Goal: Navigation & Orientation: Find specific page/section

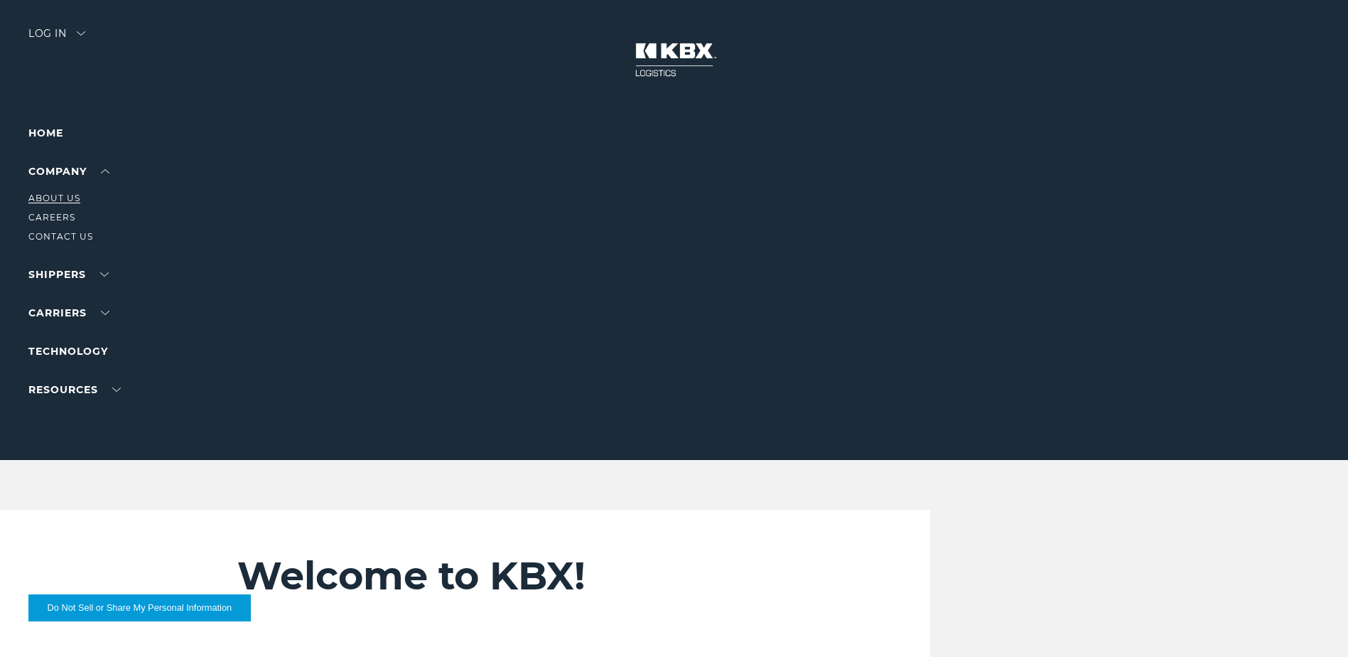
click at [68, 201] on link "About Us" at bounding box center [54, 198] width 52 height 11
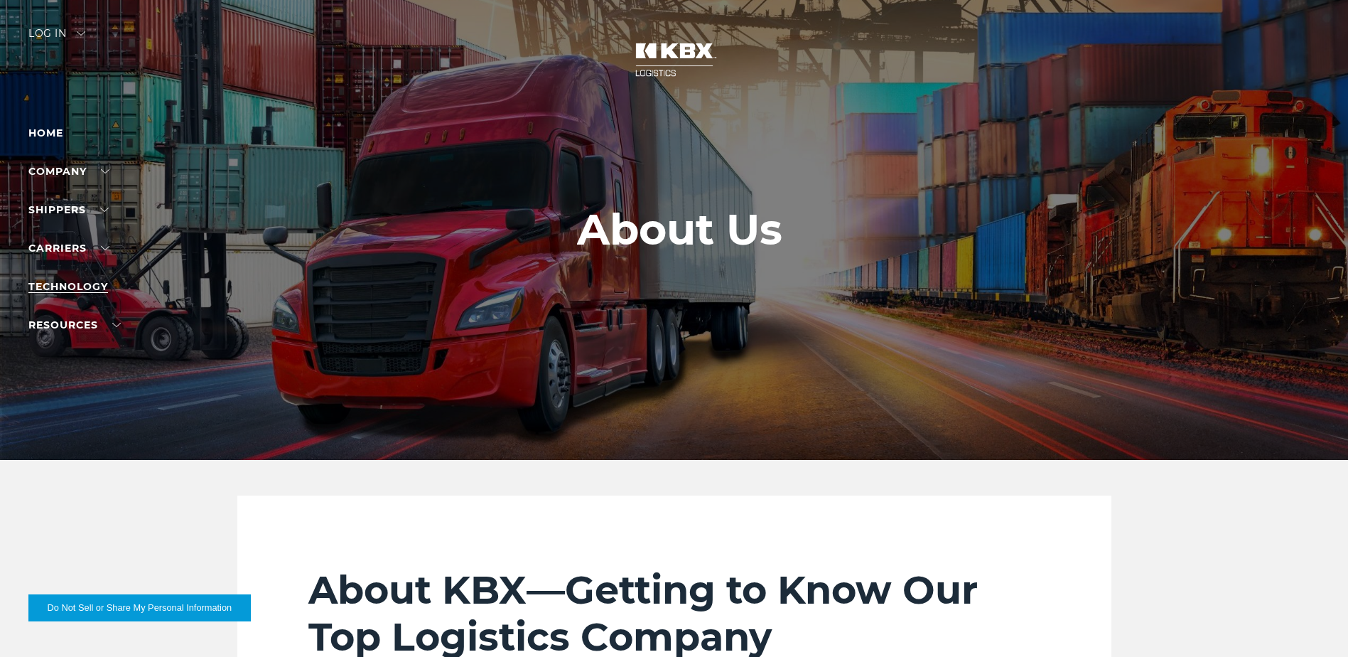
click at [93, 289] on link "Technology" at bounding box center [68, 286] width 80 height 13
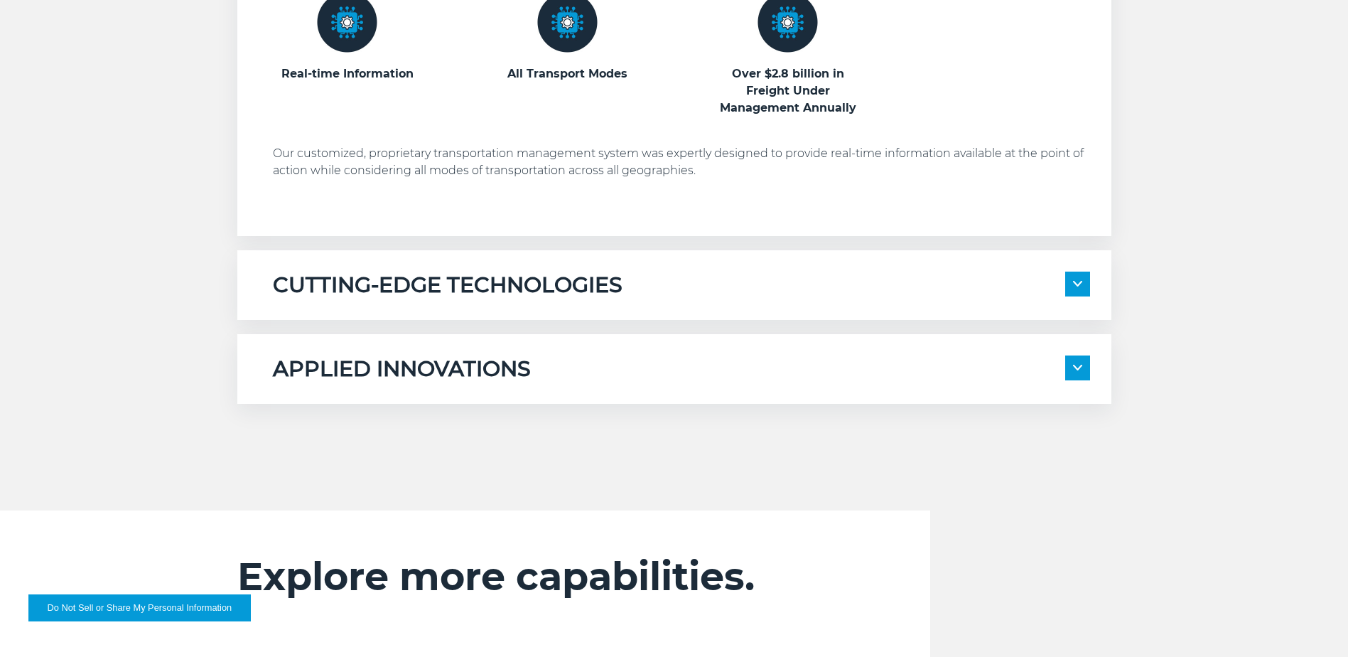
scroll to position [947, 0]
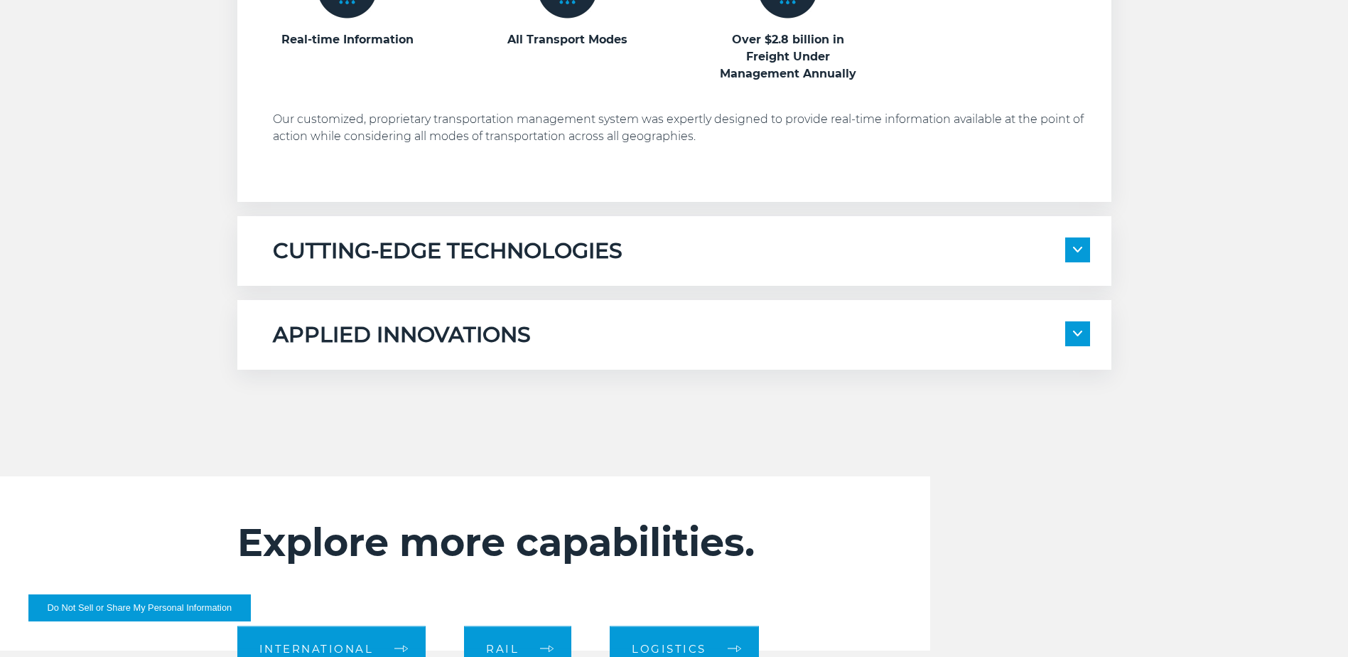
click at [1079, 247] on img at bounding box center [1077, 250] width 9 height 6
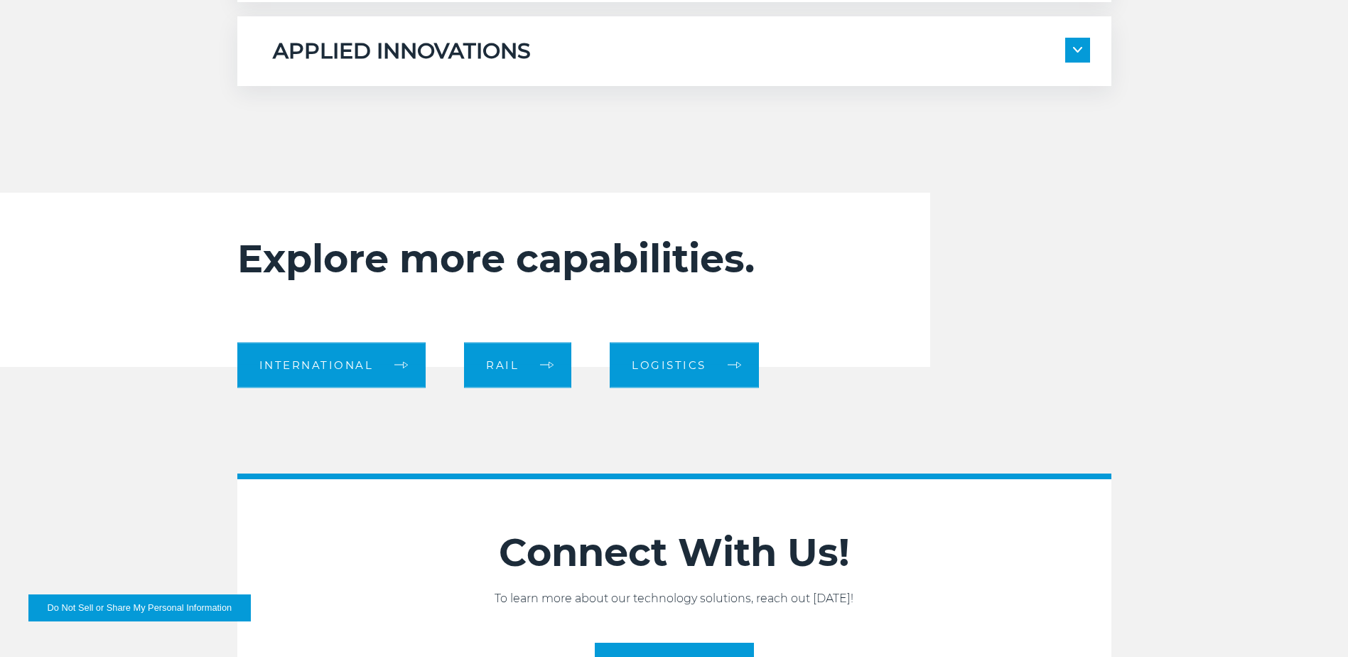
scroll to position [1658, 0]
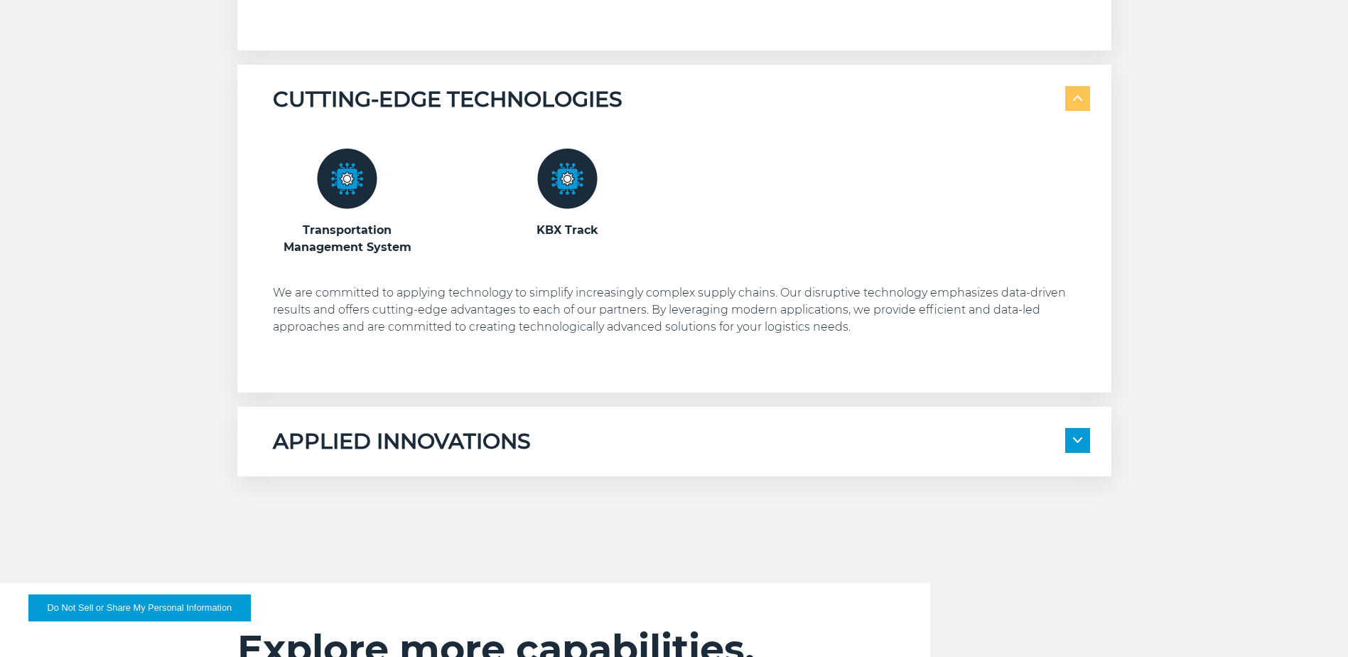
scroll to position [947, 0]
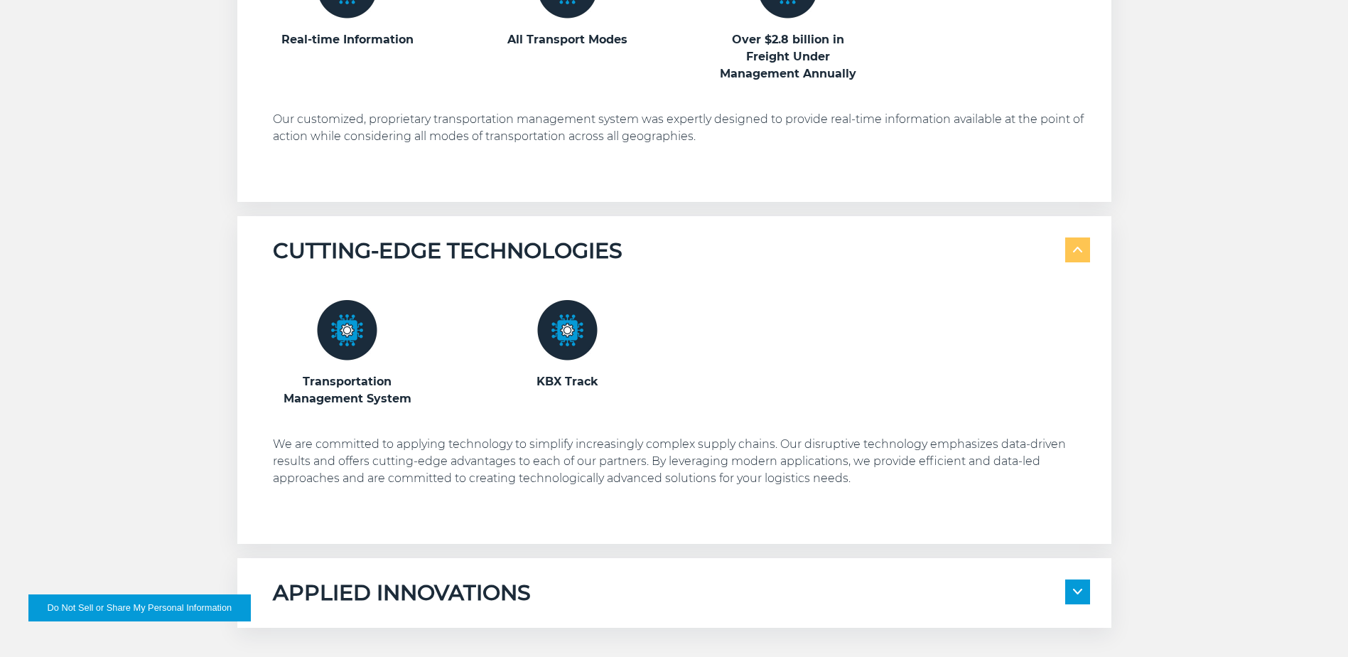
click at [118, 240] on div "PROPRIETARY TMS Real-time Information" at bounding box center [674, 250] width 1348 height 753
